Goal: Ask a question

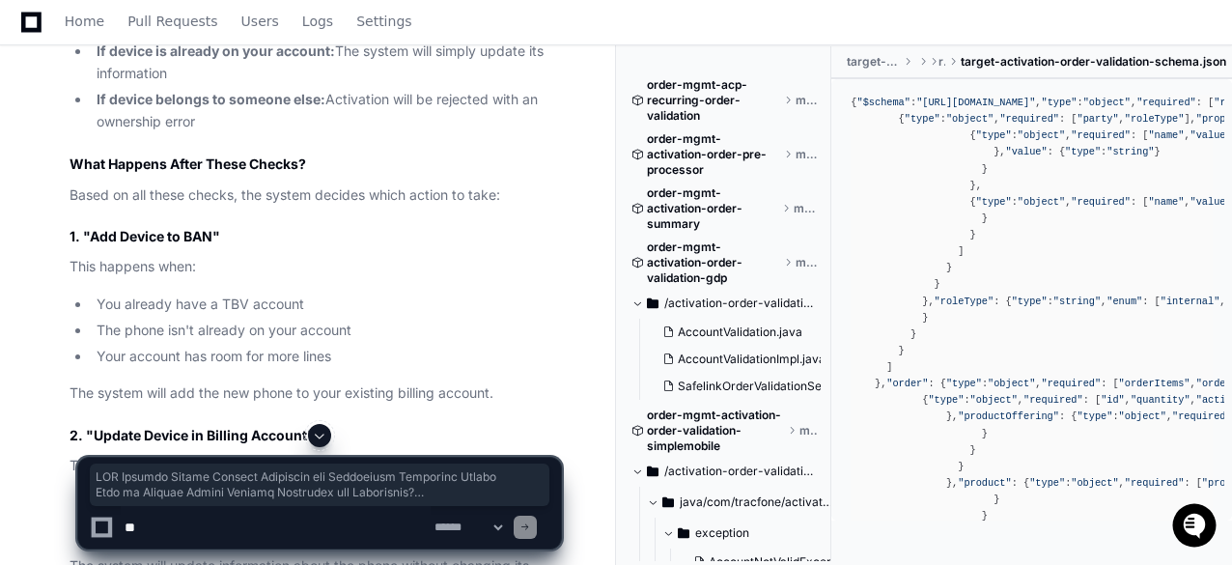
scroll to position [13738, 0]
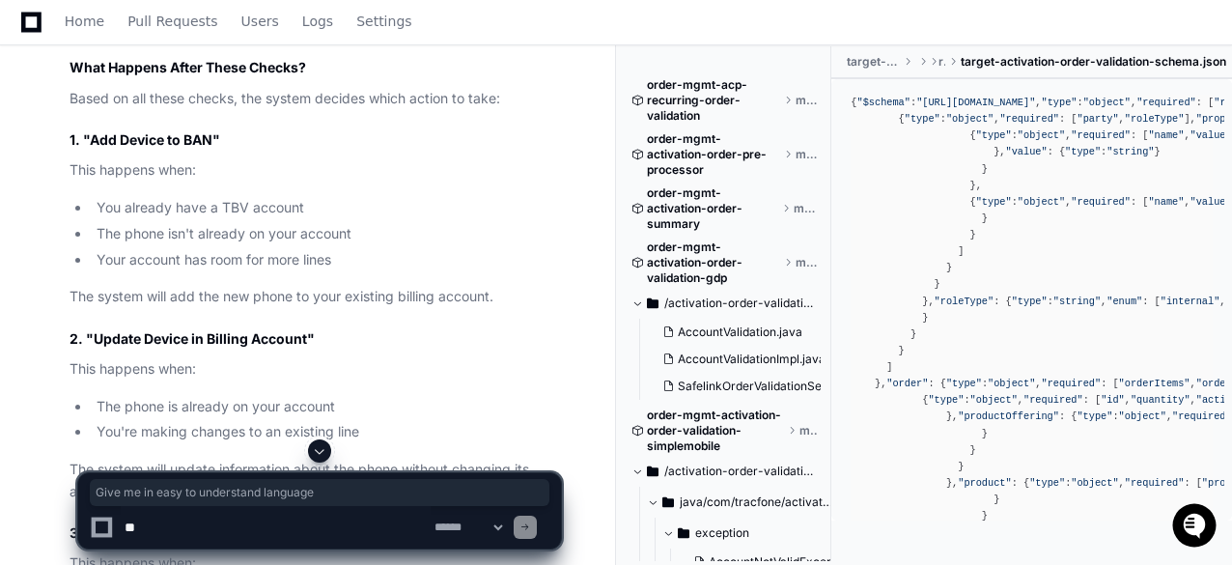
drag, startPoint x: 70, startPoint y: 276, endPoint x: 331, endPoint y: 277, distance: 260.6
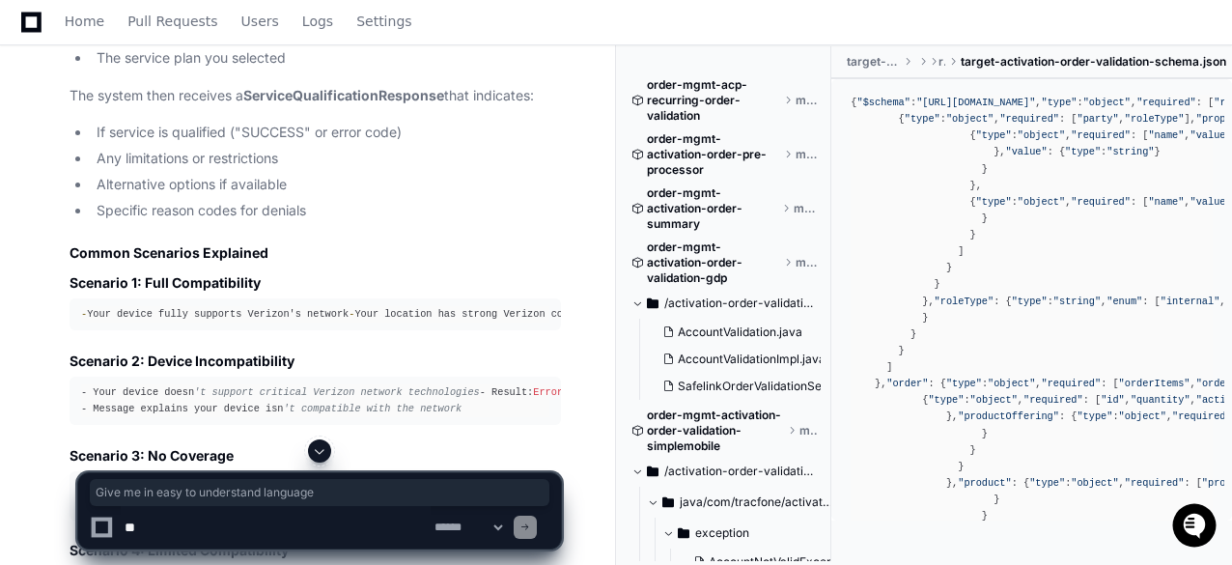
scroll to position [23198, 0]
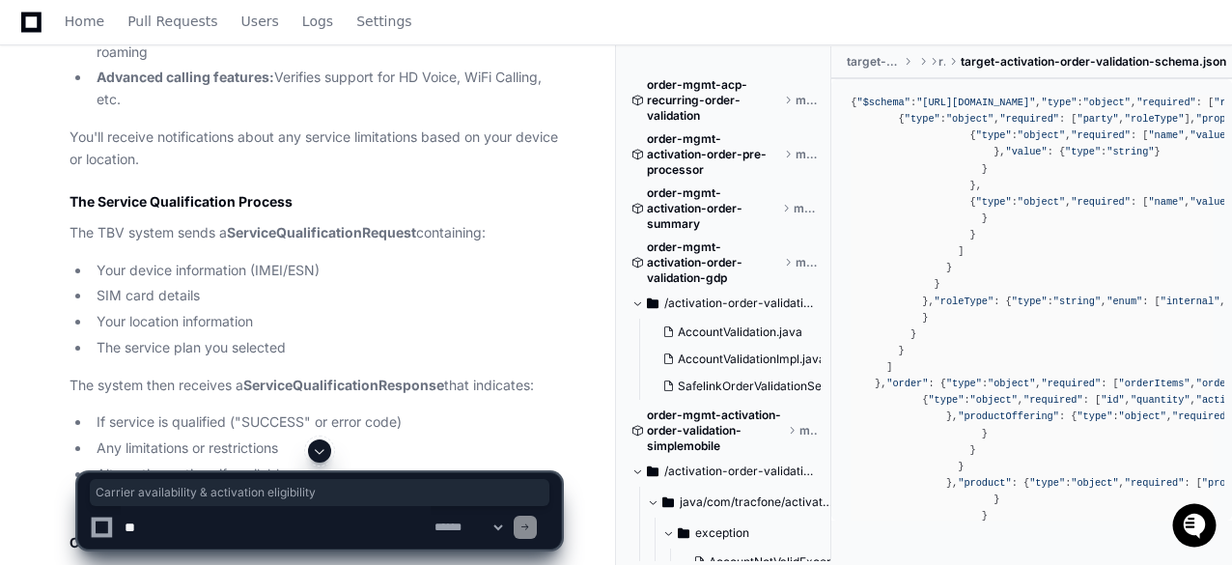
drag, startPoint x: 175, startPoint y: 292, endPoint x: 437, endPoint y: 294, distance: 262.6
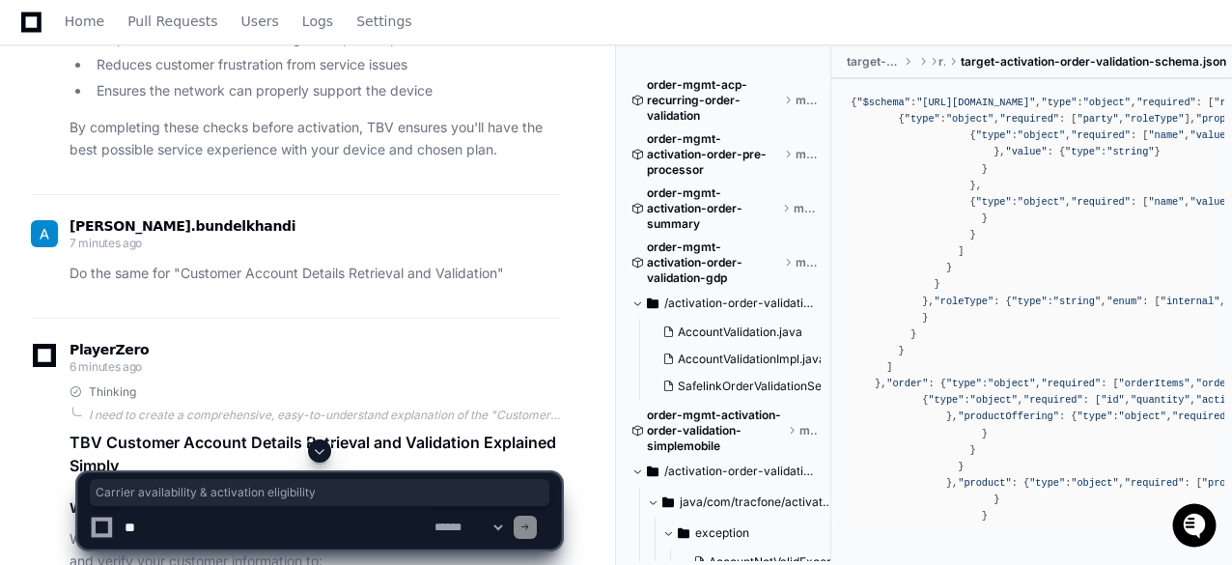
scroll to position [25900, 0]
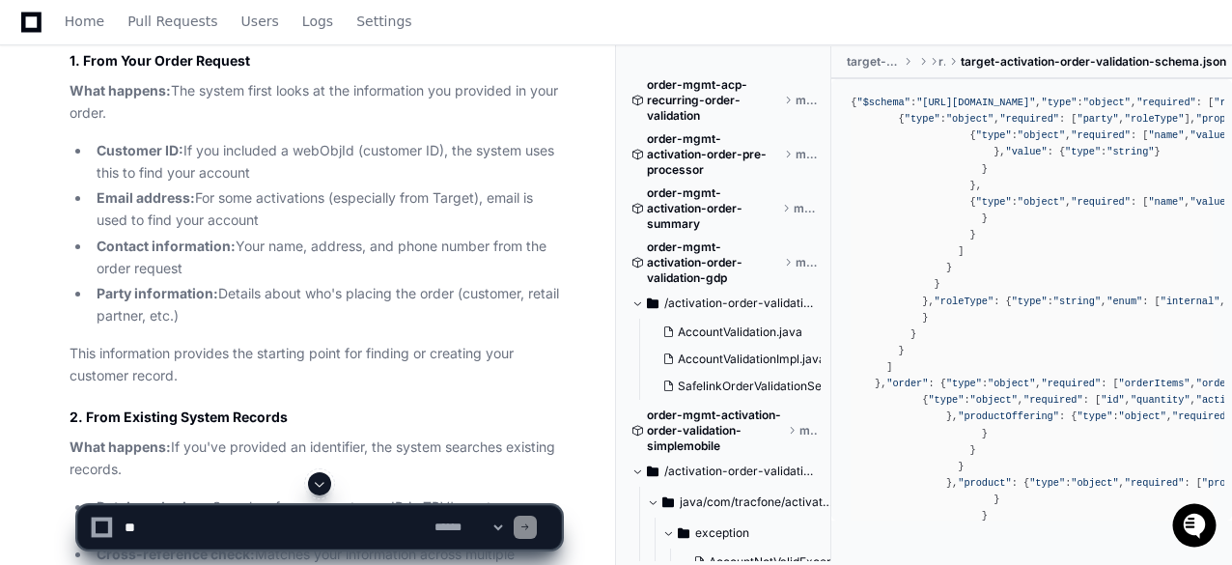
click at [567, 482] on div "**********" at bounding box center [319, 518] width 593 height 93
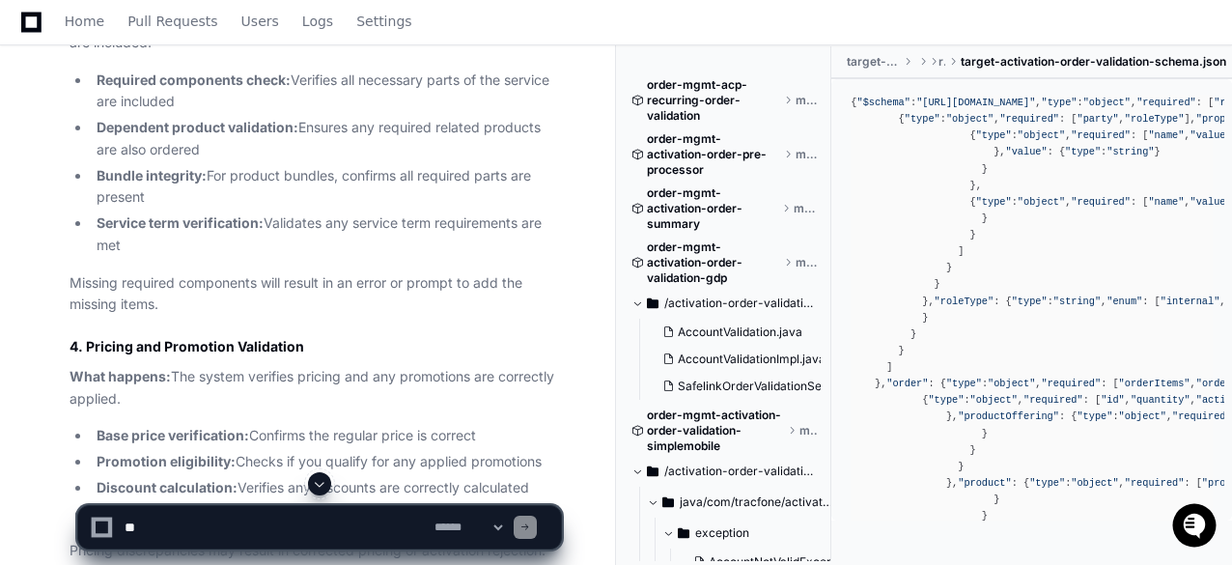
scroll to position [32175, 0]
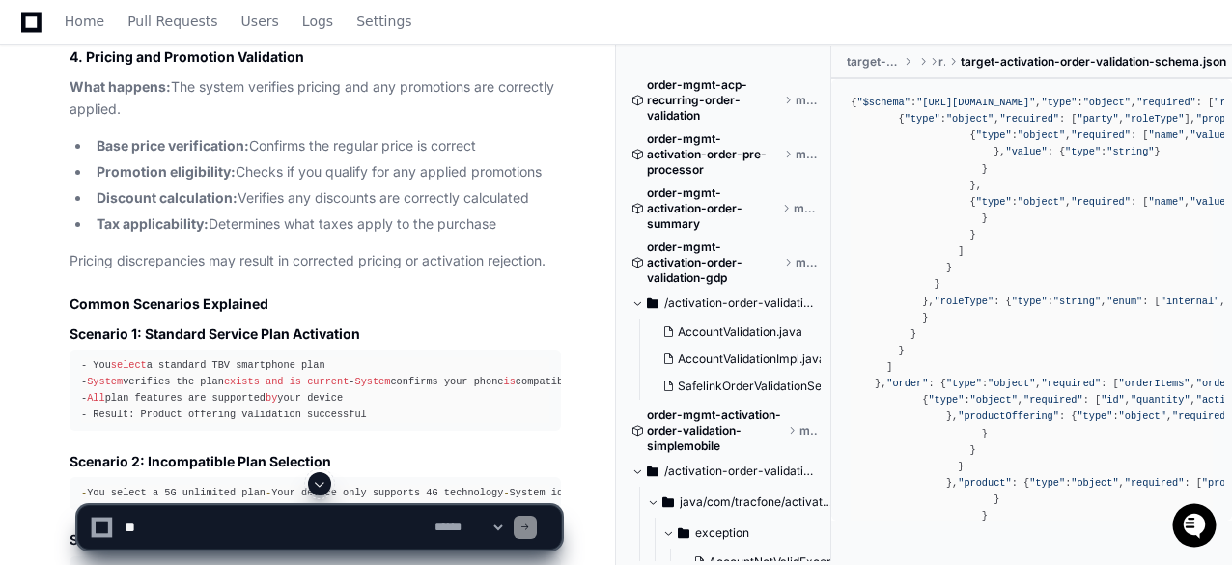
click at [206, 534] on textarea at bounding box center [276, 527] width 310 height 42
click at [222, 528] on textarea at bounding box center [276, 527] width 310 height 42
type textarea "**********"
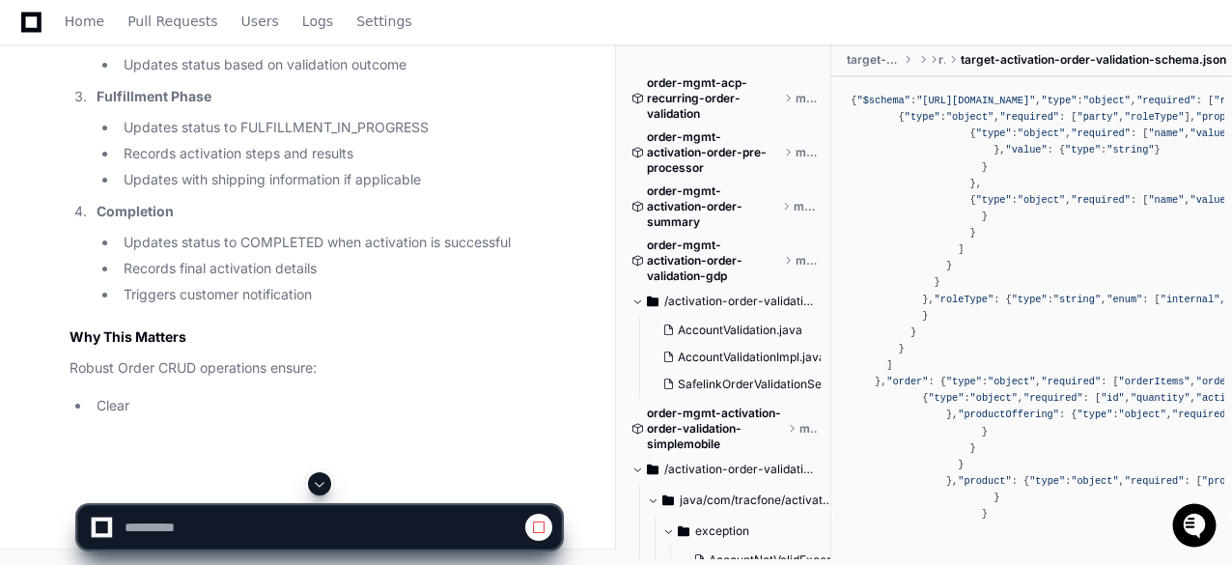
scroll to position [44052, 0]
